Goal: Transaction & Acquisition: Purchase product/service

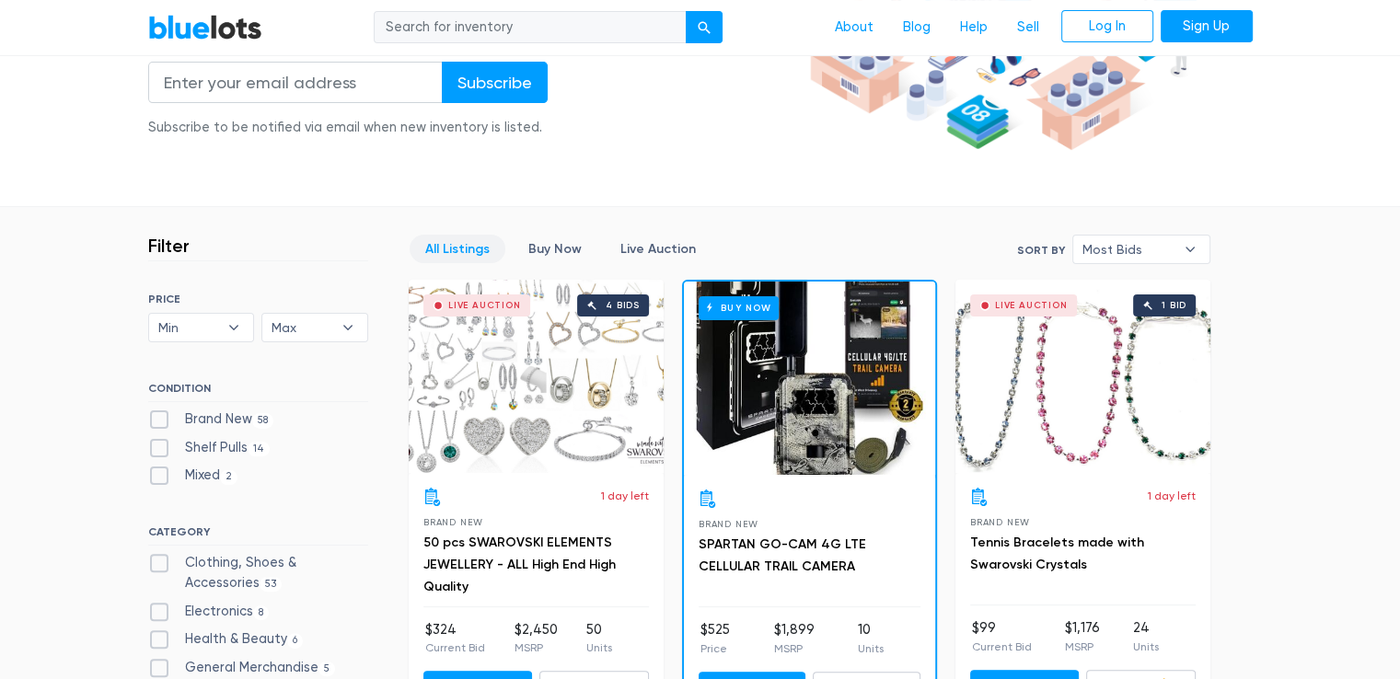
scroll to position [674, 0]
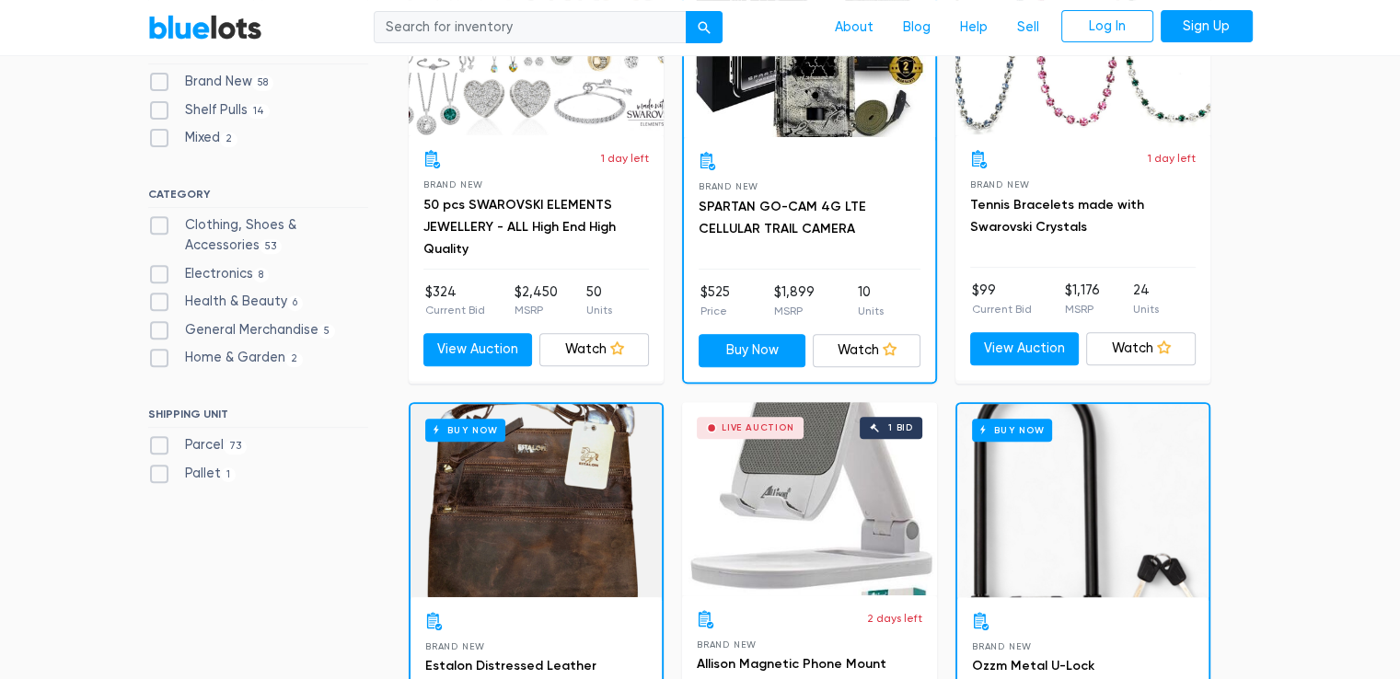
click at [152, 223] on label "Clothing, Shoes & Accessories 53" at bounding box center [258, 235] width 220 height 40
click at [152, 223] on Accessories"] "Clothing, Shoes & Accessories 53" at bounding box center [154, 221] width 12 height 12
checkbox Accessories"] "true"
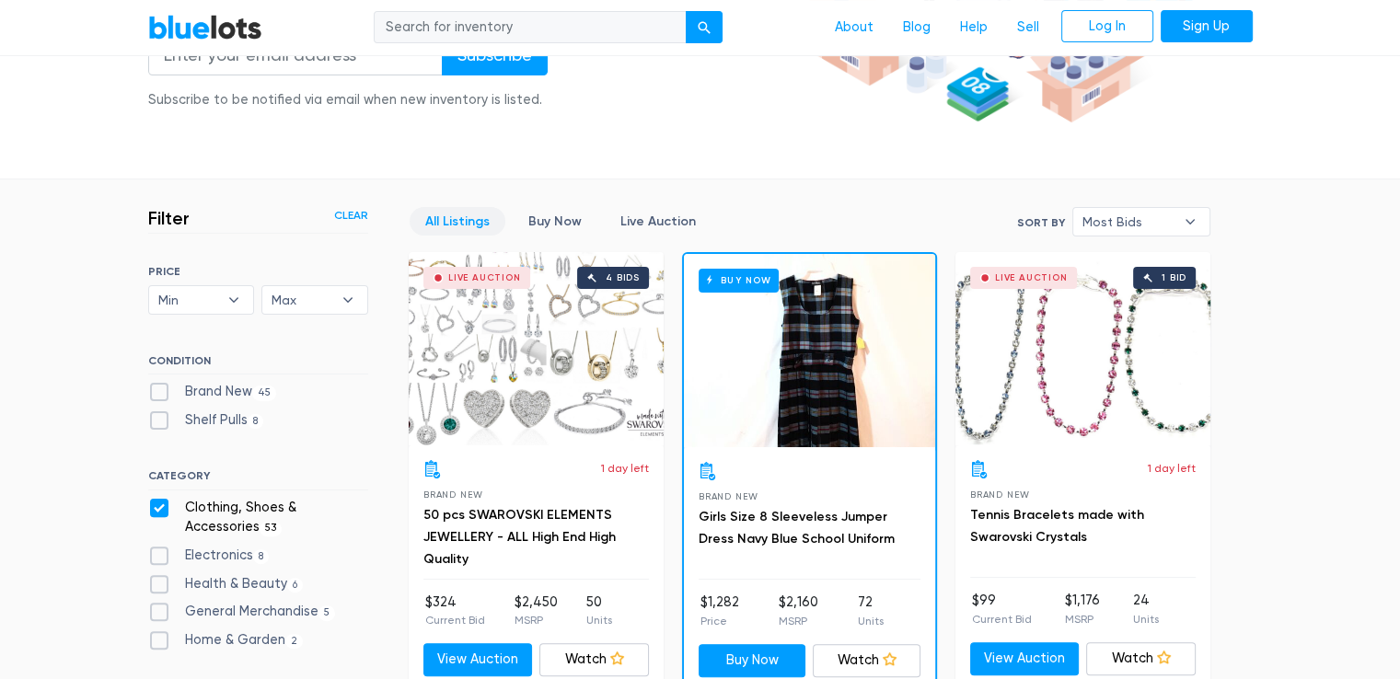
scroll to position [684, 0]
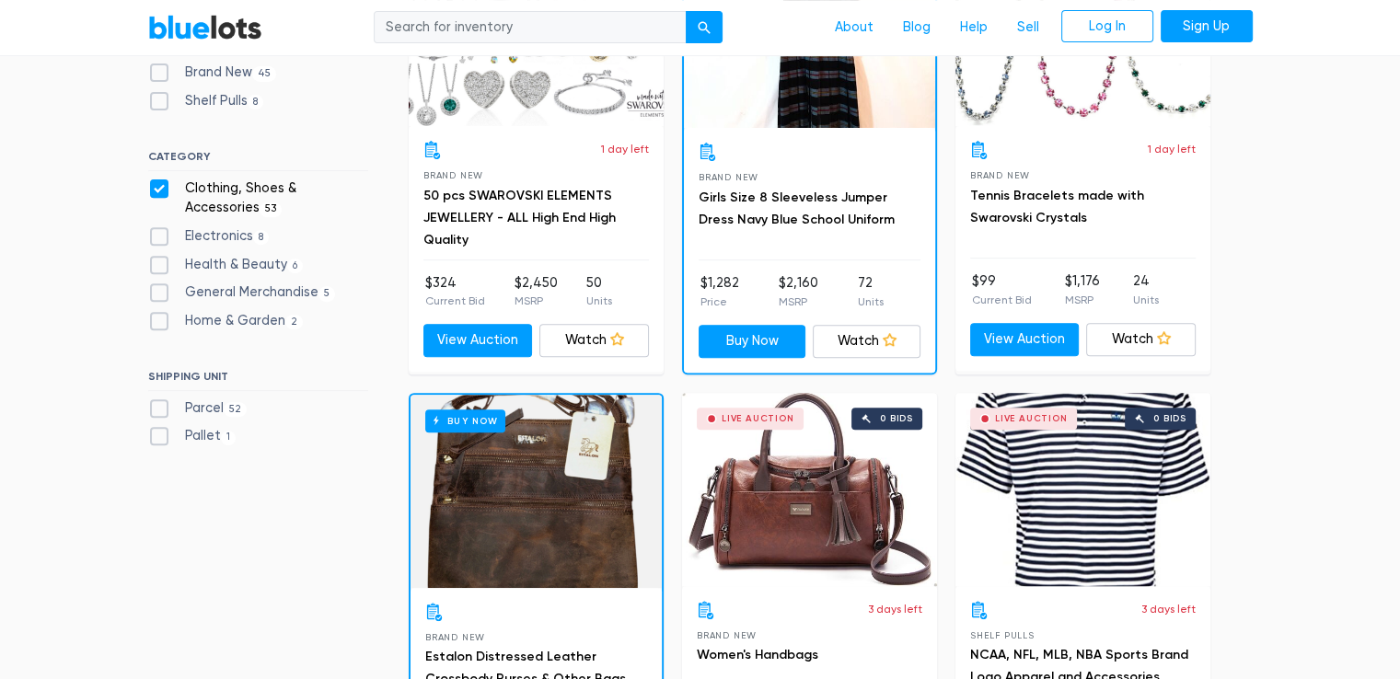
click at [186, 434] on label "Pallet 1" at bounding box center [192, 436] width 88 height 20
click at [160, 434] on input "Pallet 1" at bounding box center [154, 432] width 12 height 12
checkbox input "true"
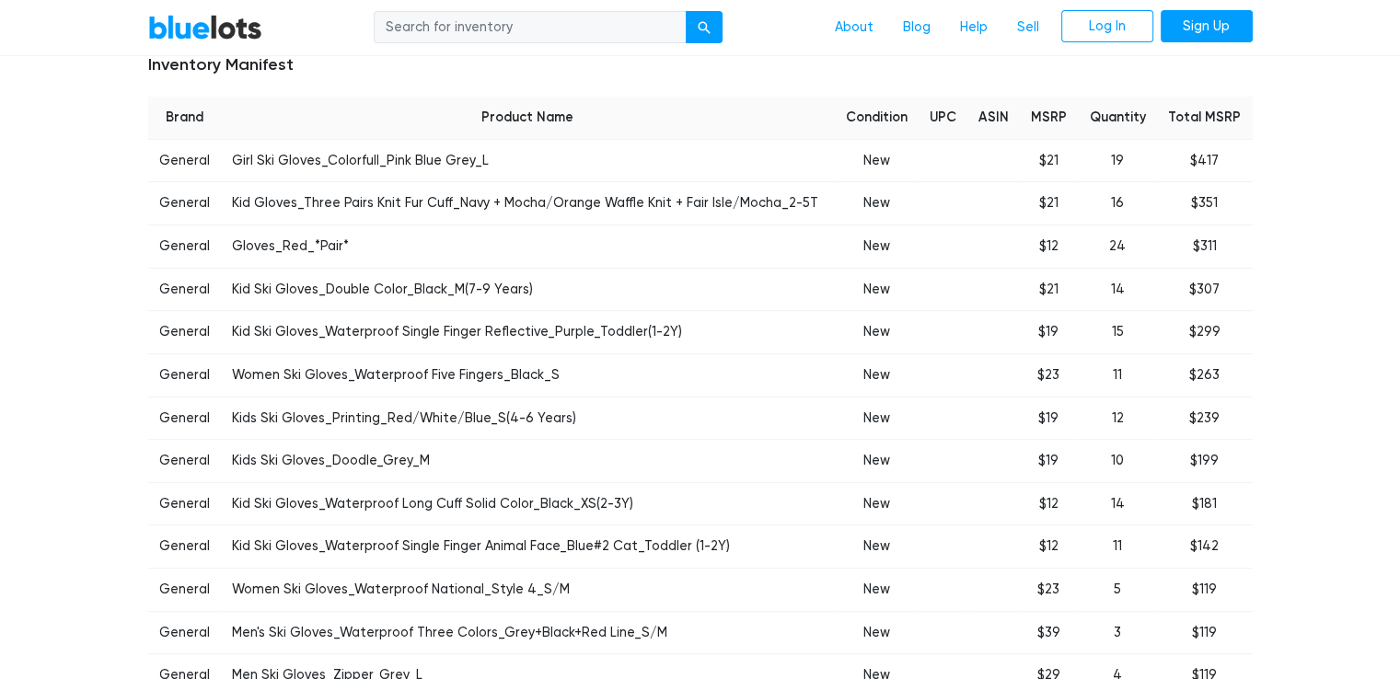
scroll to position [337, 0]
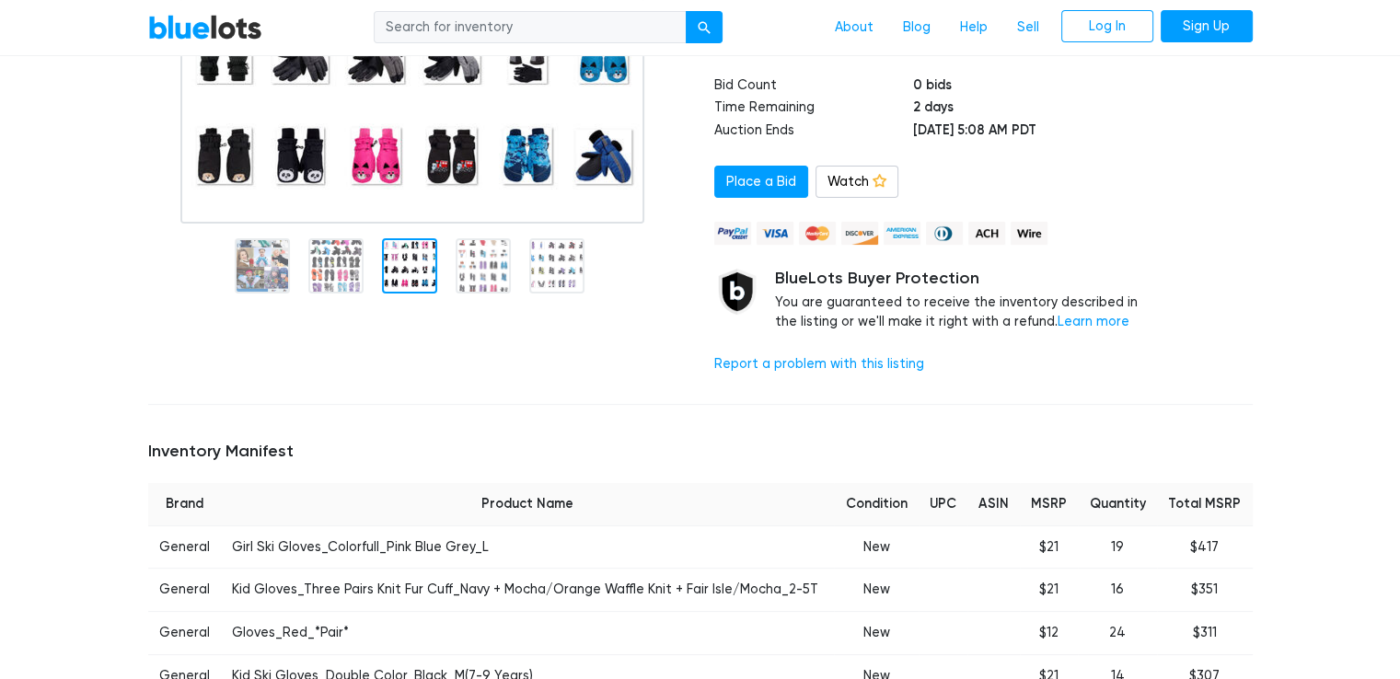
click at [418, 281] on div at bounding box center [409, 265] width 55 height 55
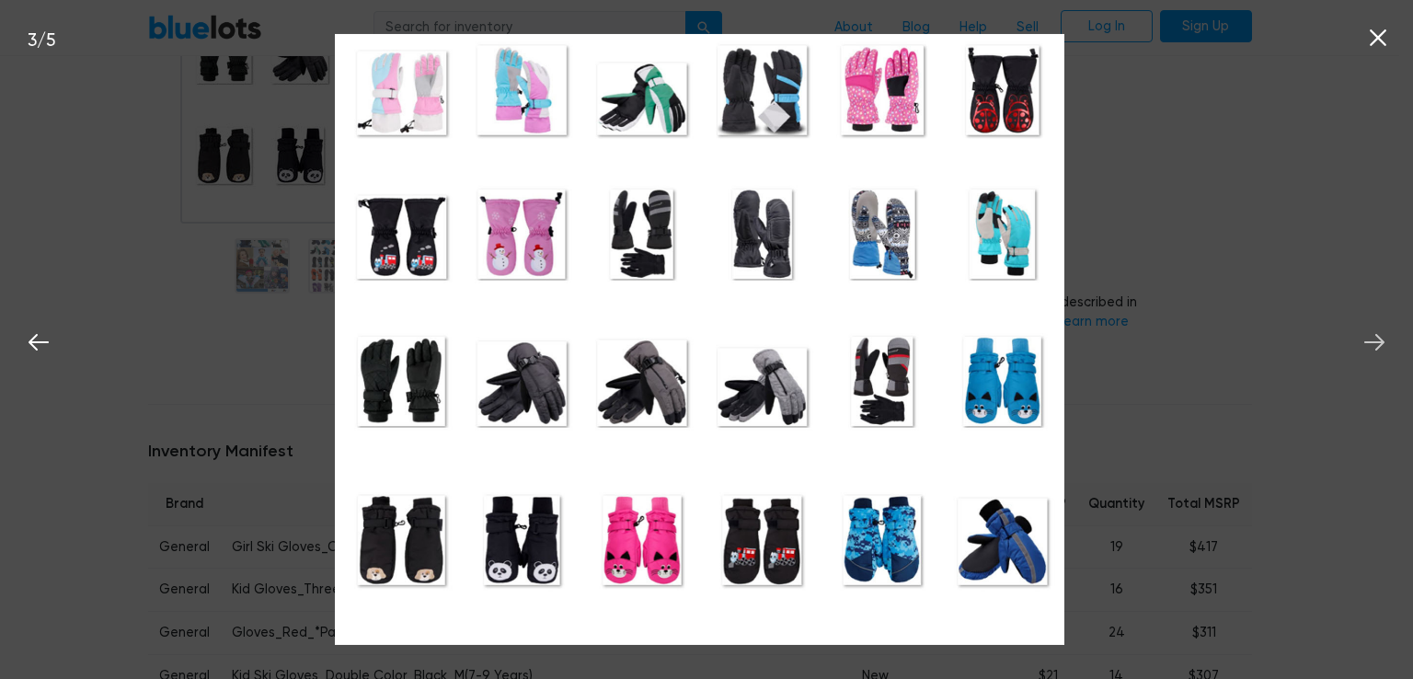
click at [1373, 343] on icon at bounding box center [1375, 342] width 20 height 17
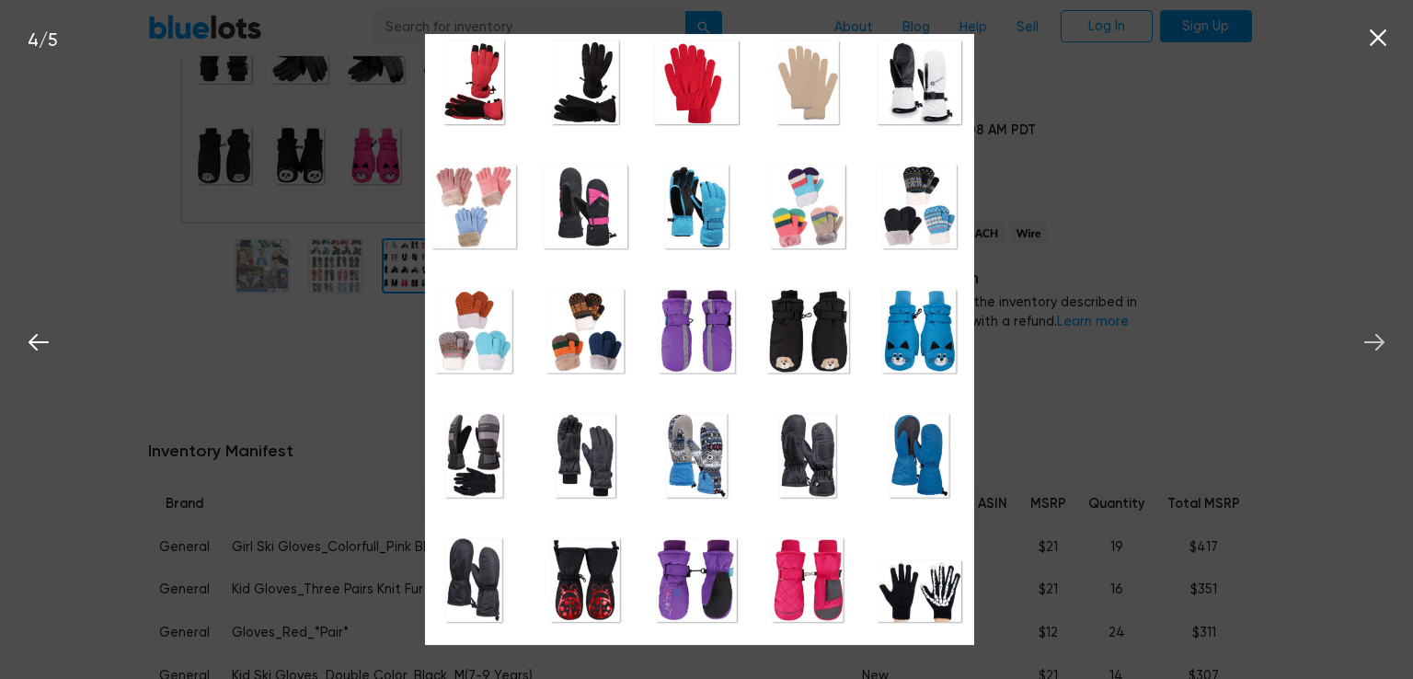
click at [1373, 343] on icon at bounding box center [1375, 342] width 20 height 17
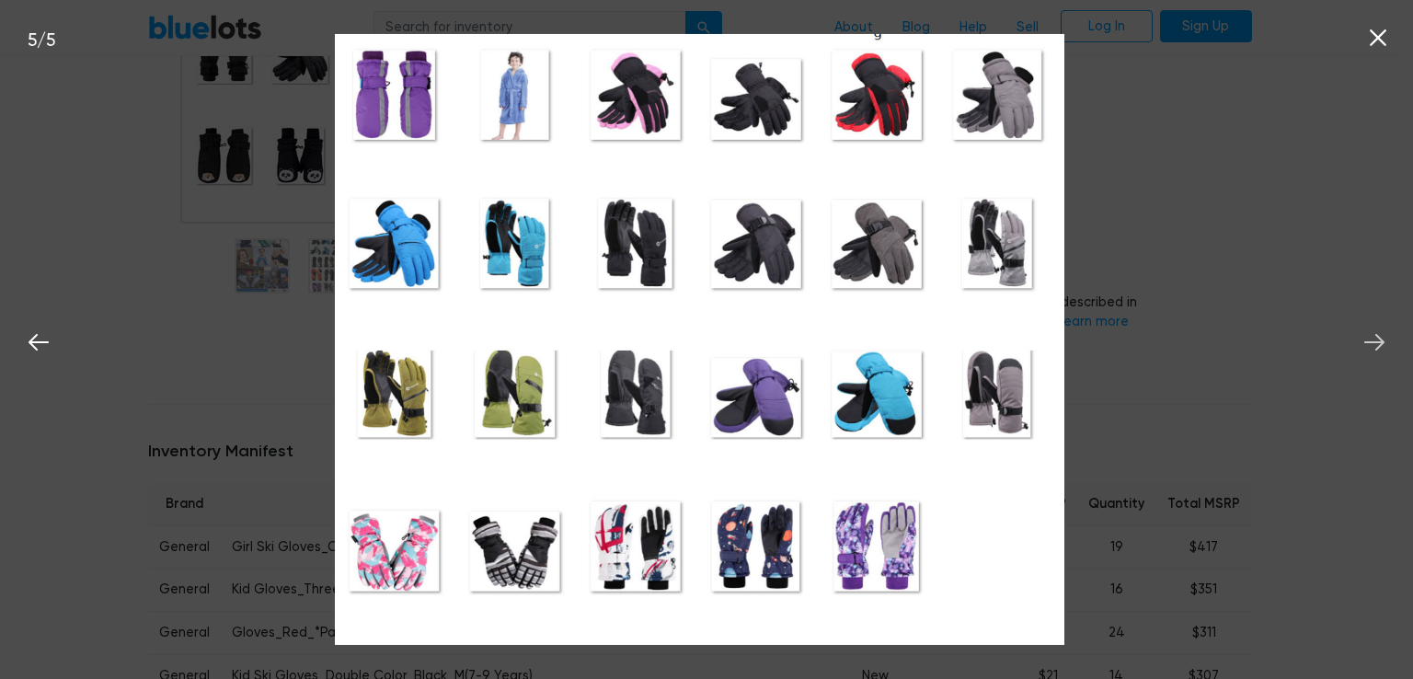
click at [1374, 348] on icon at bounding box center [1375, 343] width 28 height 28
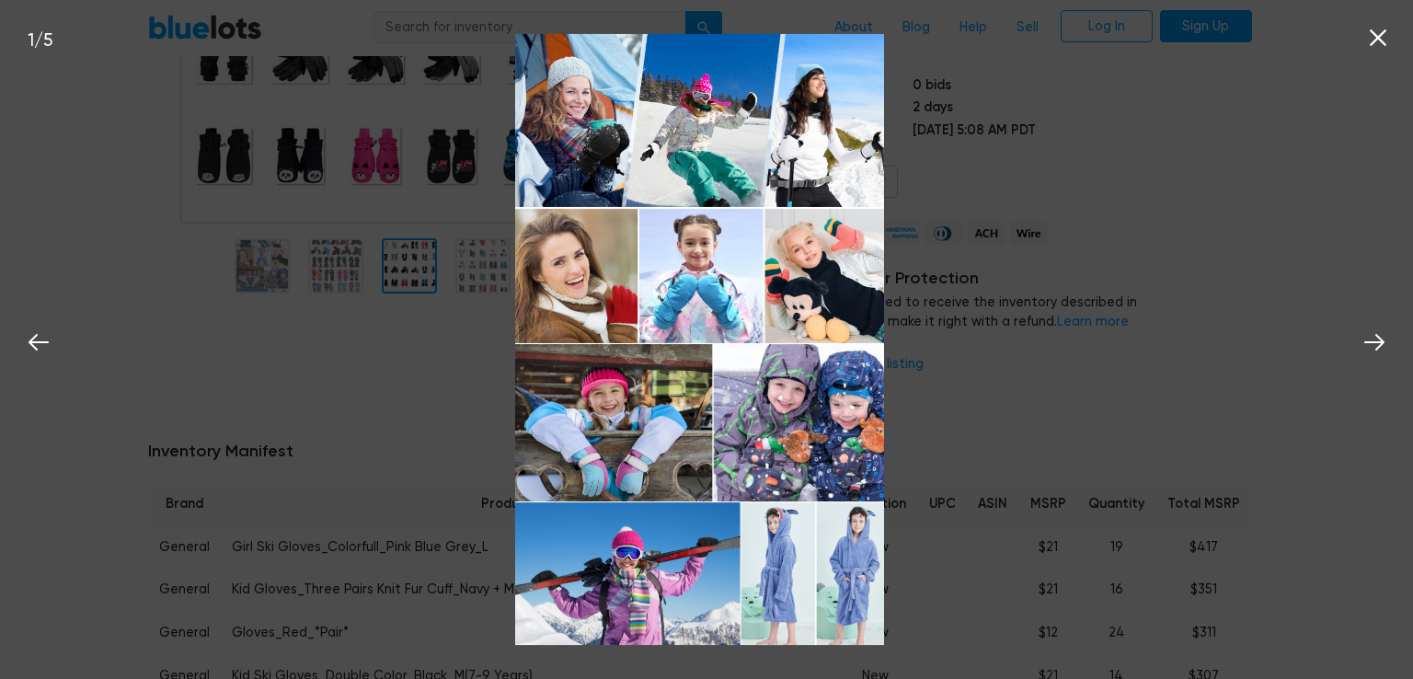
click at [1382, 44] on icon at bounding box center [1379, 38] width 28 height 28
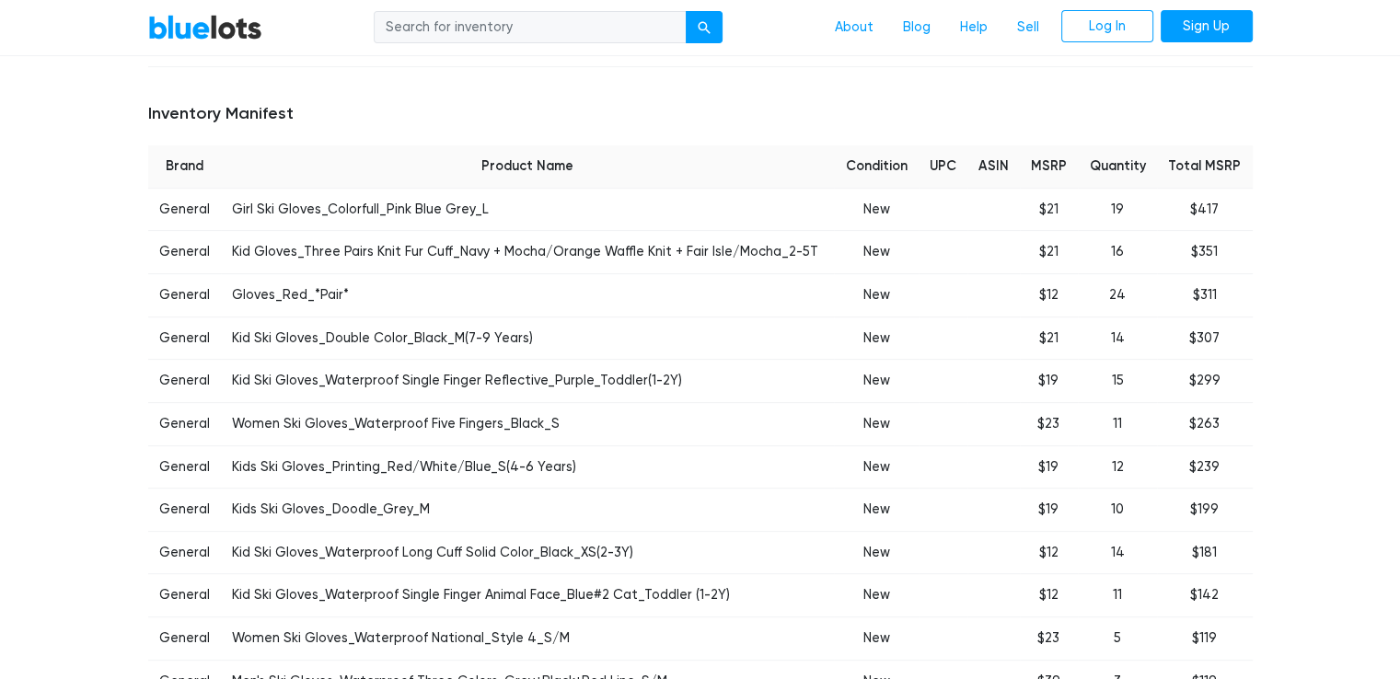
scroll to position [337, 0]
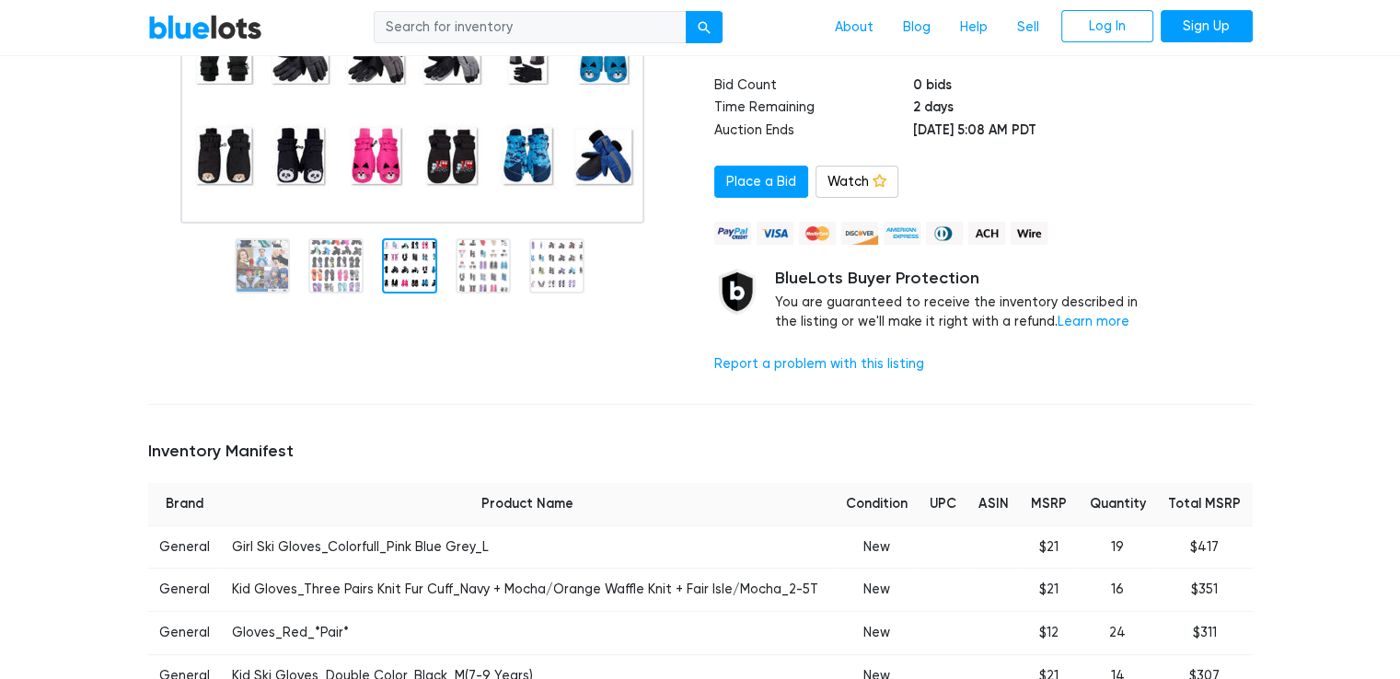
click at [1207, 327] on div at bounding box center [1218, 111] width 95 height 555
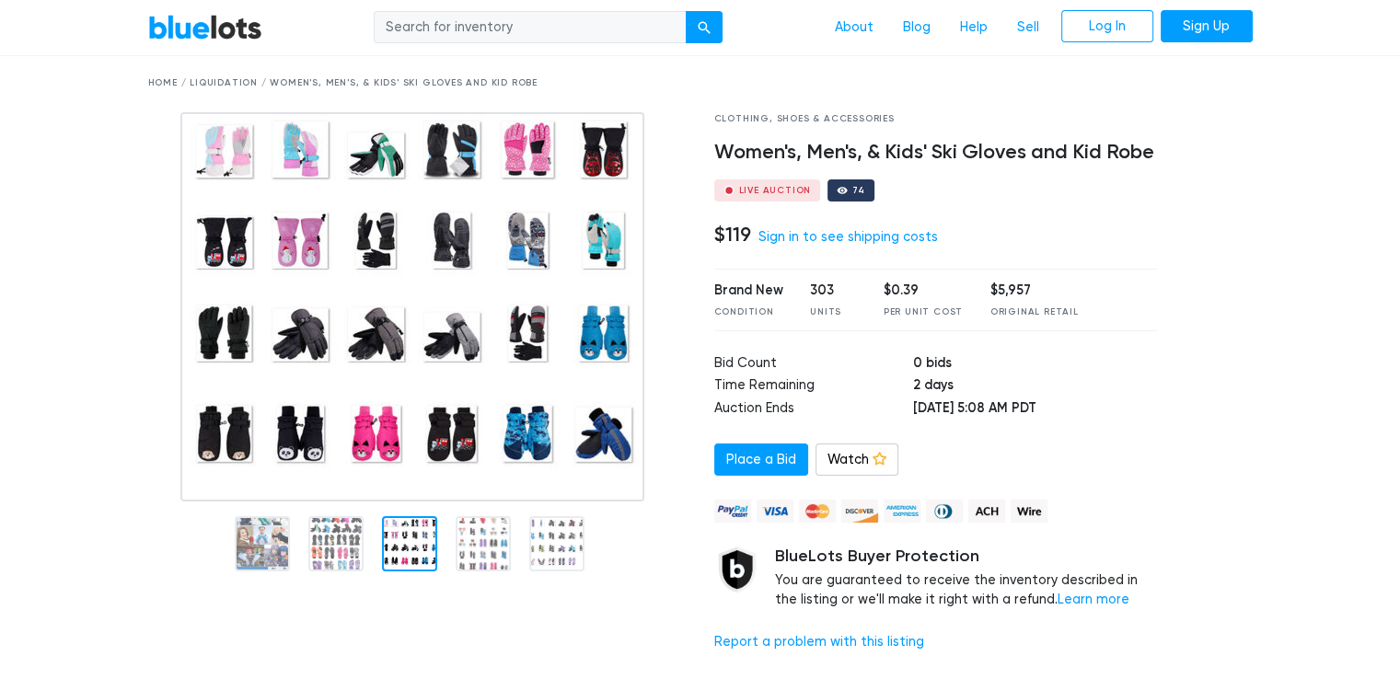
scroll to position [0, 0]
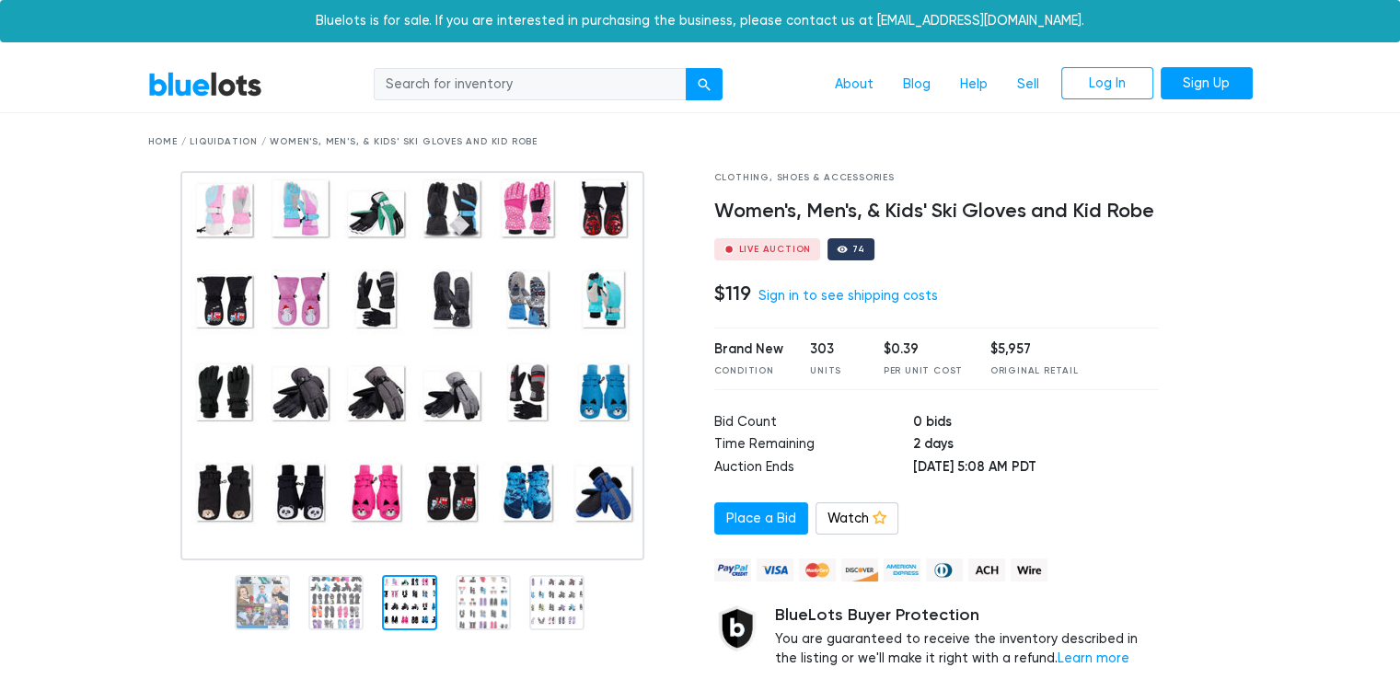
drag, startPoint x: 695, startPoint y: 287, endPoint x: 748, endPoint y: 292, distance: 53.6
click at [748, 292] on div "Clothing, Shoes & Accessories Women's, Men's, & Kids' Ski Gloves and Kid Robe L…" at bounding box center [700, 448] width 1132 height 555
click at [950, 262] on div "Clothing, Shoes & Accessories Women's, Men's, & Kids' Ski Gloves and Kid Robe L…" at bounding box center [936, 448] width 472 height 555
drag, startPoint x: 751, startPoint y: 294, endPoint x: 707, endPoint y: 294, distance: 44.2
click at [707, 294] on div "Clothing, Shoes & Accessories Women's, Men's, & Kids' Ski Gloves and Kid Robe L…" at bounding box center [936, 448] width 472 height 555
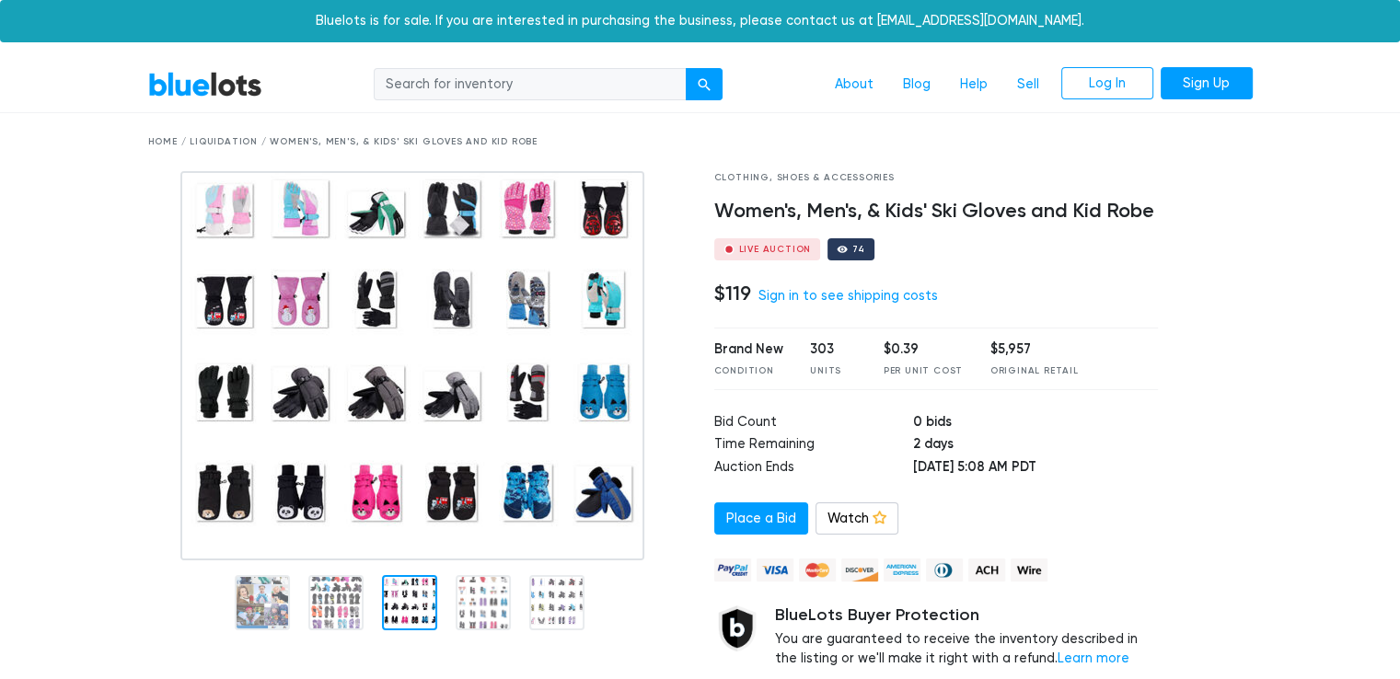
copy h4 "$119"
click at [1179, 407] on div at bounding box center [1218, 448] width 95 height 555
